Goal: Navigation & Orientation: Find specific page/section

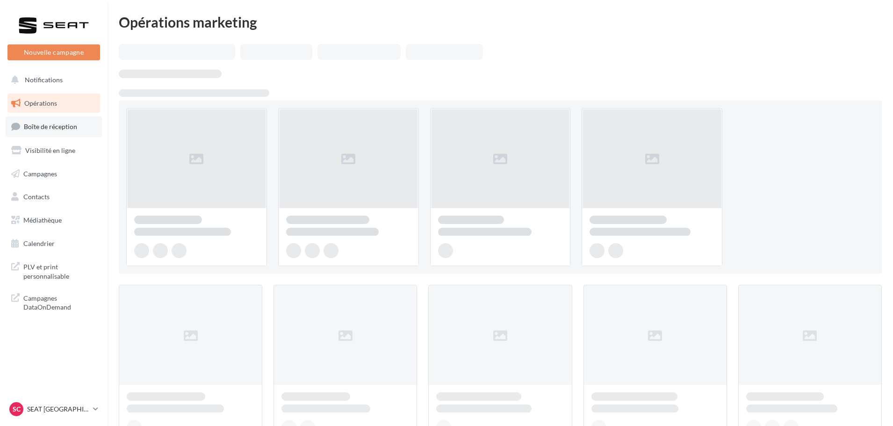
click at [61, 125] on span "Boîte de réception" at bounding box center [50, 126] width 53 height 8
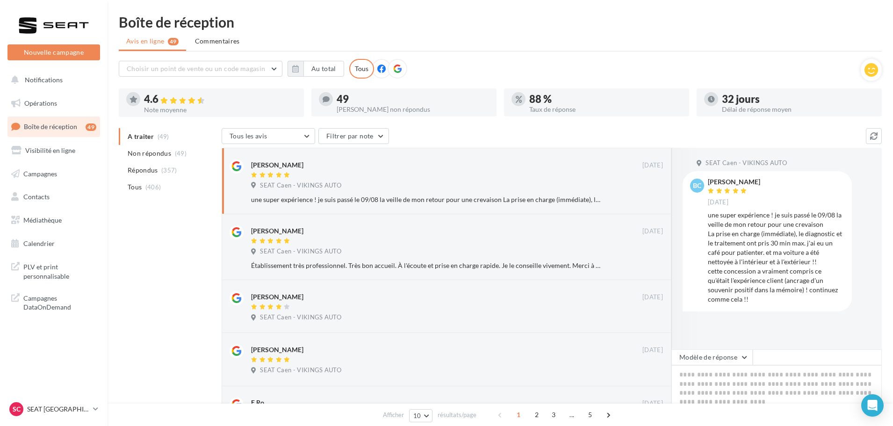
click at [52, 421] on div "SC SEAT CAEN SEAT-IFS" at bounding box center [53, 413] width 107 height 26
click at [50, 413] on p "SEAT [GEOGRAPHIC_DATA]" at bounding box center [58, 408] width 62 height 9
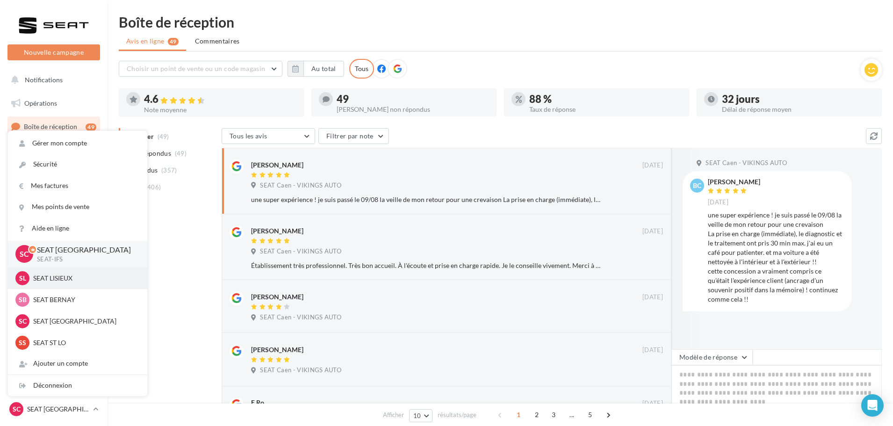
click at [53, 271] on div "SL SEAT LISIEUX SEAT-LISIEUX" at bounding box center [77, 278] width 124 height 14
